Goal: Task Accomplishment & Management: Manage account settings

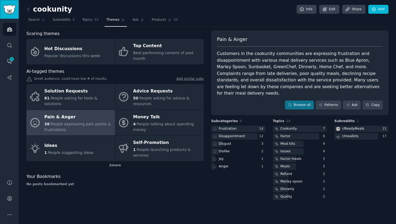
click at [8, 16] on link "Sidebar" at bounding box center [9, 9] width 19 height 19
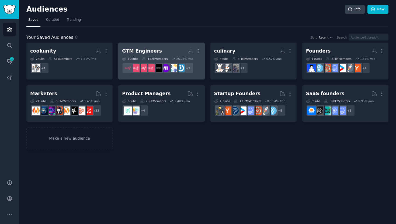
click at [158, 48] on h2 "GTM Engineers More" at bounding box center [161, 50] width 79 height 9
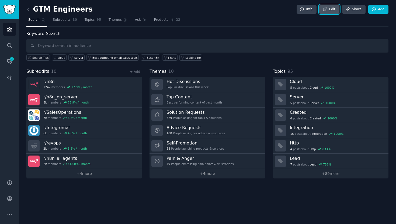
click at [329, 12] on link "Edit" at bounding box center [329, 9] width 20 height 9
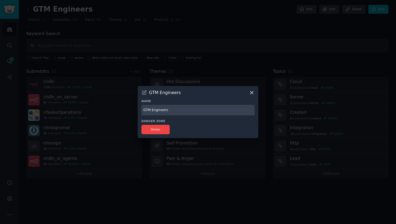
click at [251, 90] on icon at bounding box center [252, 93] width 6 height 6
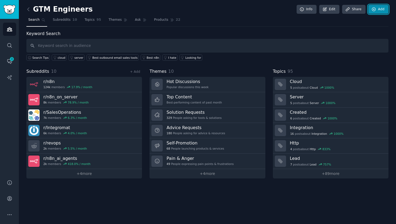
click at [379, 12] on link "Add" at bounding box center [378, 9] width 20 height 9
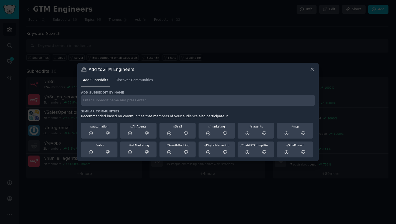
click at [124, 89] on div "Add Subreddits Discover Communities" at bounding box center [198, 81] width 234 height 18
click at [126, 80] on span "Discover Communities" at bounding box center [133, 80] width 37 height 5
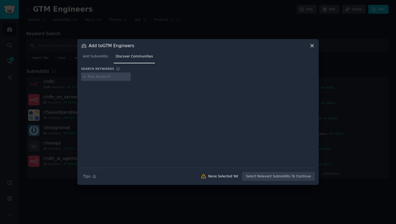
click at [108, 79] on input "text" at bounding box center [108, 76] width 41 height 5
type input "growth"
click at [147, 75] on input "text" at bounding box center [146, 76] width 41 height 5
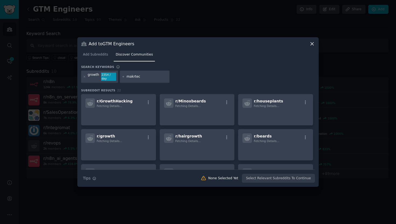
type input "makrtech"
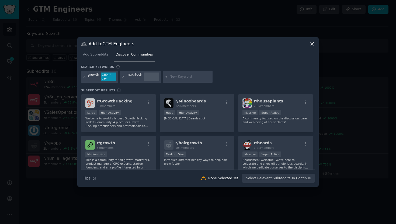
click at [140, 75] on div "makrtech" at bounding box center [140, 77] width 41 height 12
click at [135, 75] on div "makrtech" at bounding box center [134, 76] width 16 height 9
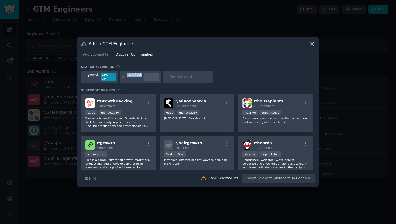
click at [134, 75] on div "makrtech" at bounding box center [134, 76] width 16 height 9
click at [122, 78] on icon at bounding box center [123, 76] width 3 height 3
click at [137, 80] on div at bounding box center [145, 77] width 50 height 12
click at [139, 77] on input "text" at bounding box center [146, 76] width 41 height 5
type input "martech"
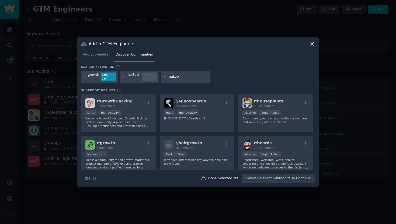
type input "makops"
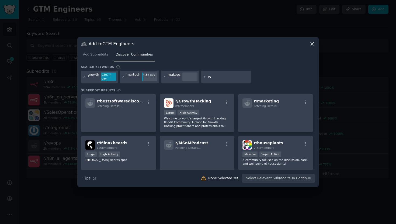
type input "r"
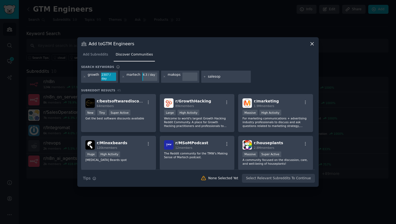
type input "salesops"
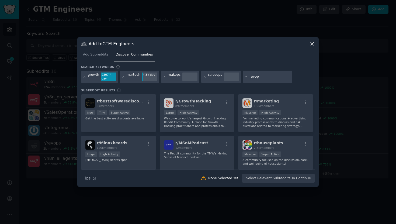
type input "revops"
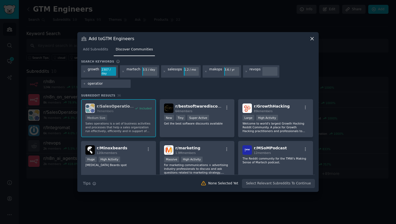
type input "operatio"
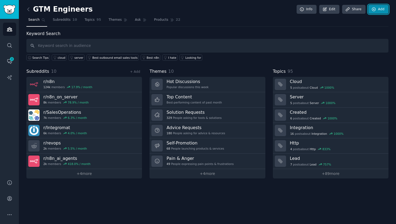
click at [371, 12] on link "Add" at bounding box center [378, 9] width 20 height 9
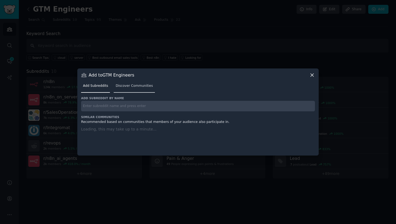
click at [137, 89] on link "Discover Communities" at bounding box center [134, 87] width 41 height 11
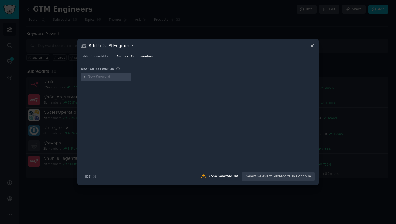
click at [113, 78] on input "text" at bounding box center [108, 76] width 41 height 5
type input "growth"
type input "ops"
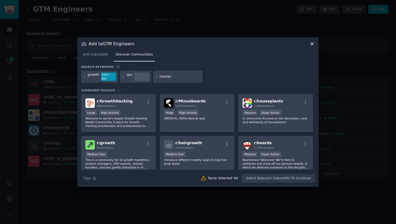
type input "martech"
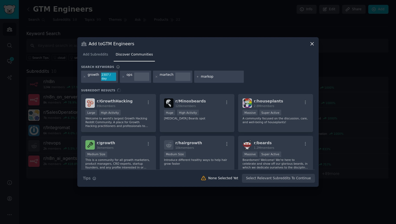
type input "markops"
type input "salesops"
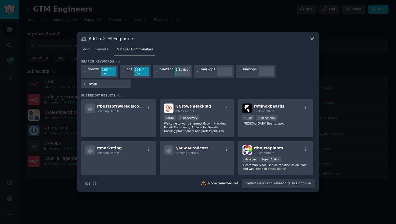
type input "revops"
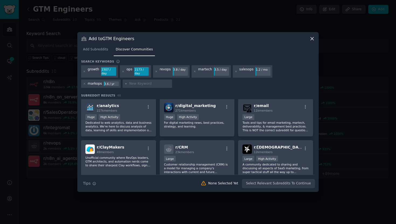
scroll to position [491, 0]
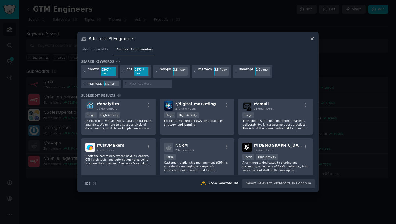
click at [217, 123] on p "For digital marketing news, best practices, strategy, and learning." at bounding box center [197, 123] width 66 height 8
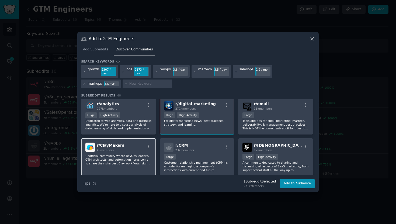
click at [127, 148] on div "r/ ClayMakers 49 members" at bounding box center [118, 146] width 66 height 9
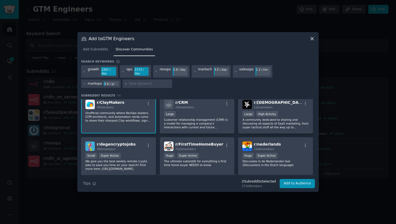
scroll to position [511, 0]
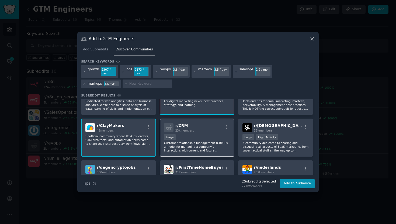
click at [204, 147] on p "Customer relationship management (CRM) is a model for managing a company's inte…" at bounding box center [197, 146] width 66 height 11
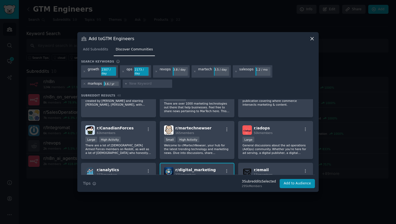
scroll to position [414, 0]
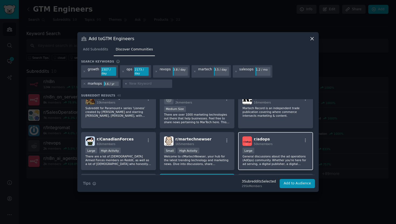
click at [255, 155] on p "General discussions about the ad operations (AdOps) community. Whether you're h…" at bounding box center [275, 159] width 66 height 11
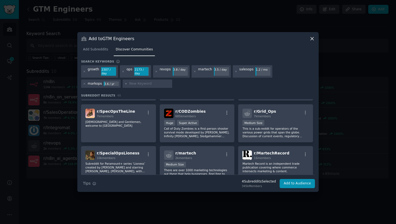
scroll to position [358, 0]
click at [203, 161] on div "r/ martech 2k members Medium Size There are over 1000 marketing technologies ou…" at bounding box center [197, 165] width 75 height 38
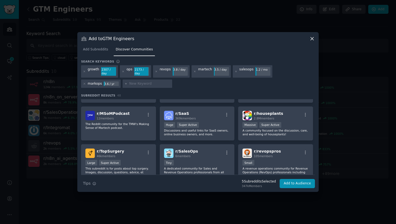
scroll to position [118, 0]
click at [265, 160] on div "100 - 1000 members Small" at bounding box center [275, 162] width 66 height 7
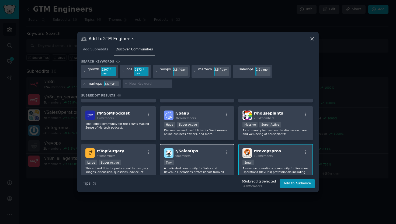
click at [215, 163] on div "Tiny" at bounding box center [197, 162] width 66 height 7
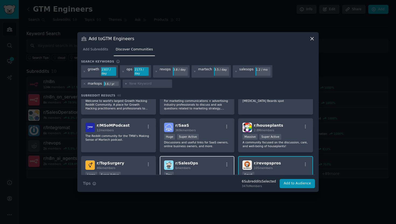
click at [209, 164] on div "r/ SalesOps 6 members" at bounding box center [197, 164] width 66 height 9
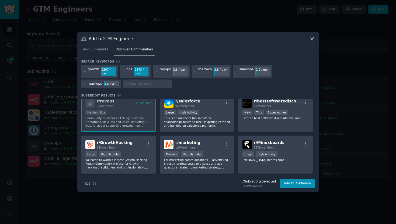
scroll to position [46, 0]
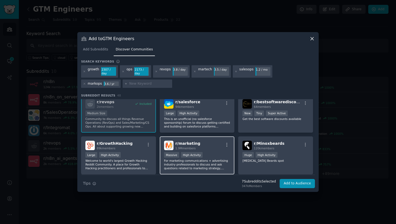
click at [209, 146] on div "r/ marketing 1.9M members" at bounding box center [197, 144] width 66 height 9
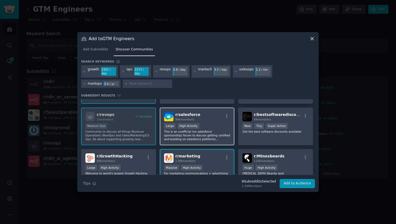
scroll to position [34, 0]
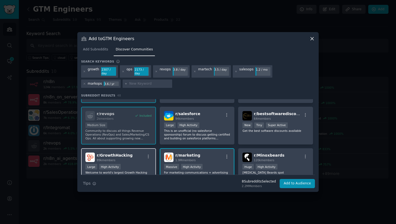
click at [138, 159] on div "r/ GrowthHacking 89k members" at bounding box center [118, 156] width 66 height 9
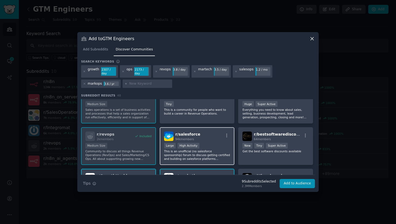
scroll to position [29, 0]
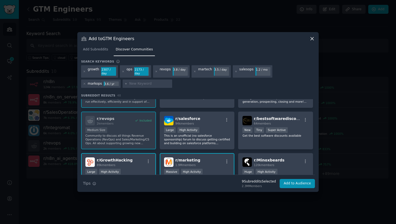
click at [202, 160] on div "r/ marketing 1.9M members" at bounding box center [197, 161] width 66 height 9
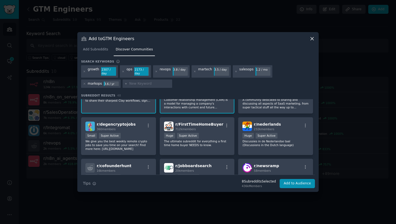
scroll to position [553, 0]
click at [286, 184] on button "Add to Audience" at bounding box center [296, 183] width 35 height 9
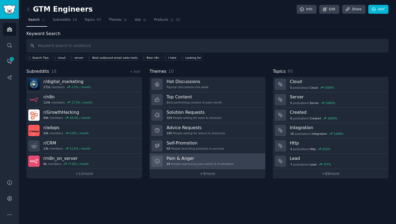
click at [219, 159] on h3 "Pain & Anger" at bounding box center [199, 158] width 67 height 6
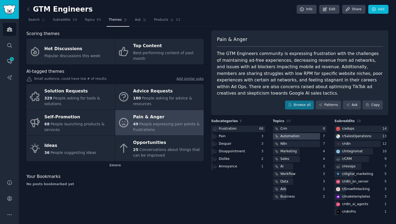
click at [291, 135] on div "Automation" at bounding box center [289, 136] width 19 height 5
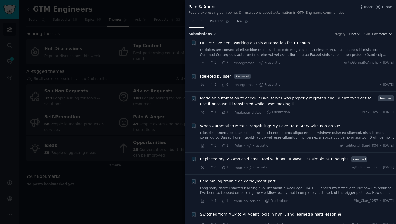
scroll to position [8, 0]
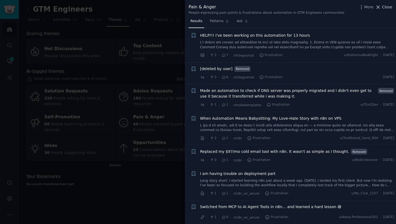
click at [378, 9] on icon at bounding box center [378, 7] width 6 height 6
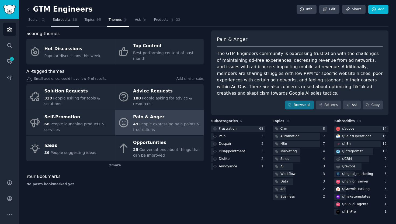
click at [69, 25] on link "Subreddits 18" at bounding box center [65, 21] width 28 height 11
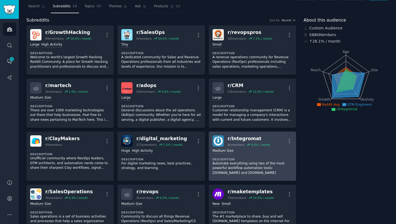
scroll to position [14, 0]
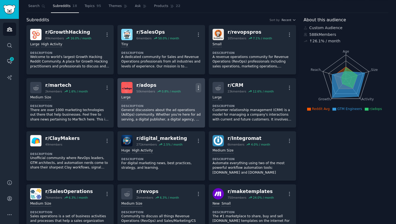
click at [198, 88] on icon "button" at bounding box center [198, 88] width 6 height 6
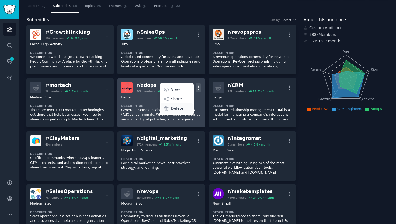
click at [178, 111] on p "Delete" at bounding box center [177, 108] width 12 height 6
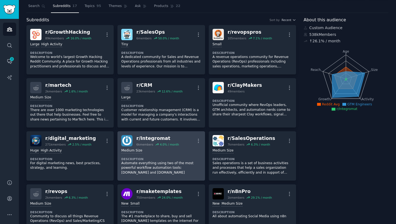
scroll to position [0, 0]
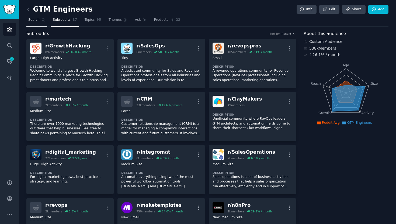
click at [33, 23] on link "Search" at bounding box center [36, 21] width 21 height 11
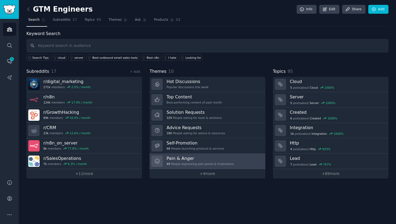
click at [182, 159] on h3 "Pain & Anger" at bounding box center [199, 158] width 67 height 6
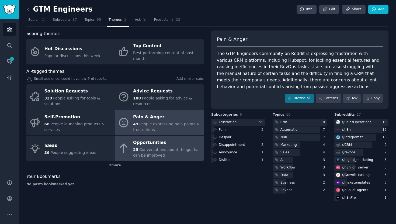
click at [181, 157] on div "25 Conversations about things that can be improved" at bounding box center [167, 152] width 68 height 11
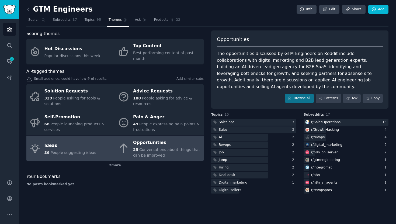
click at [93, 150] on link "Ideas 36 People suggesting ideas" at bounding box center [70, 148] width 89 height 26
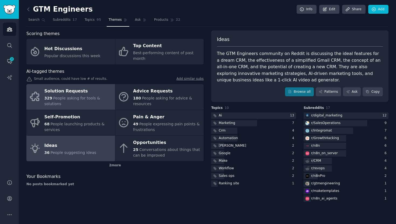
click at [86, 96] on span "People asking for tools & solutions" at bounding box center [72, 101] width 56 height 10
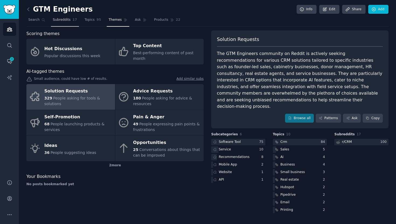
click at [62, 24] on link "Subreddits 17" at bounding box center [65, 21] width 28 height 11
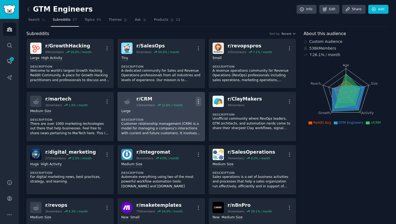
click at [198, 102] on icon "button" at bounding box center [198, 101] width 6 height 6
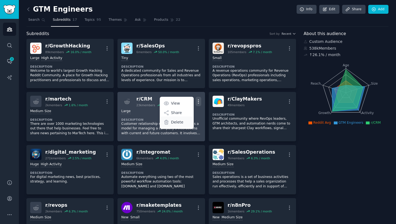
click at [185, 122] on div "Delete" at bounding box center [176, 121] width 32 height 11
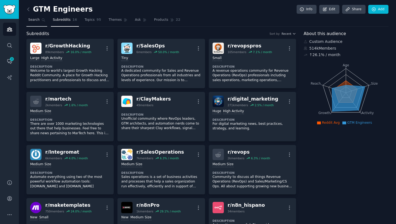
click at [34, 19] on span "Search" at bounding box center [33, 19] width 11 height 5
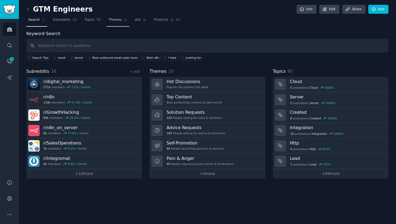
click at [115, 20] on span "Themes" at bounding box center [114, 19] width 13 height 5
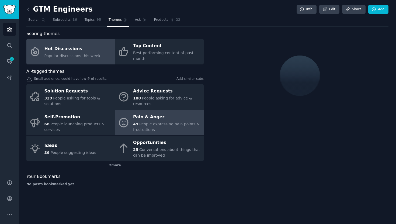
click at [145, 125] on span "People expressing pain points & frustrations" at bounding box center [166, 127] width 66 height 10
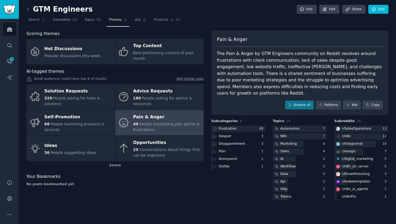
click at [241, 24] on nav "Search Subreddits 16 Topics 95 Themes Ask Products 22" at bounding box center [207, 21] width 362 height 11
click at [274, 14] on div "GTM Engineers Info Edit Share Add" at bounding box center [207, 10] width 362 height 11
click at [270, 18] on nav "Search Subreddits 16 Topics 95 Themes Ask Products 22" at bounding box center [207, 21] width 362 height 11
